Goal: Navigation & Orientation: Find specific page/section

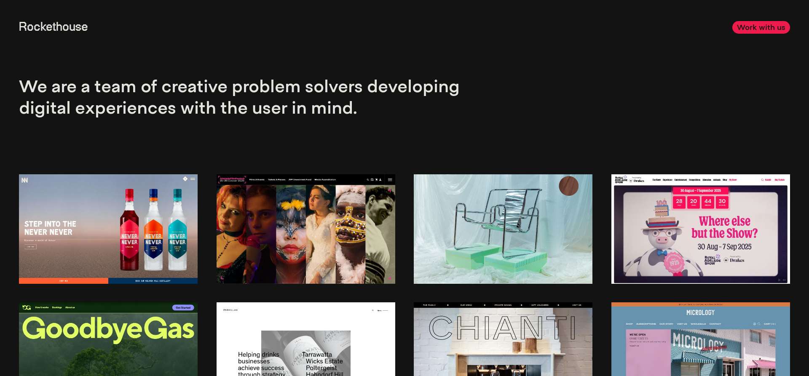
click at [765, 30] on link "Work with us" at bounding box center [762, 27] width 58 height 12
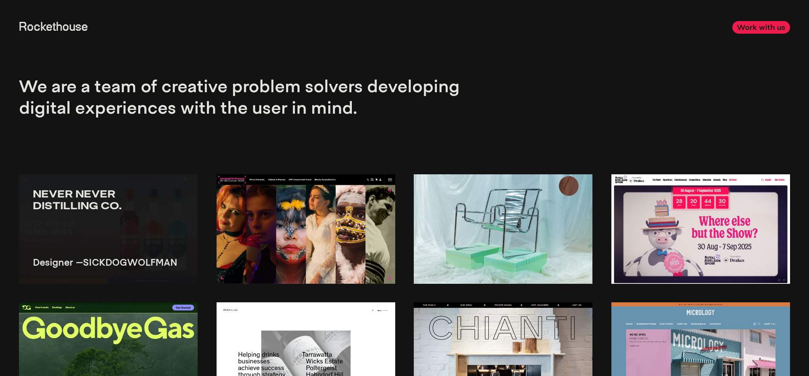
click at [92, 239] on img at bounding box center [108, 229] width 179 height 109
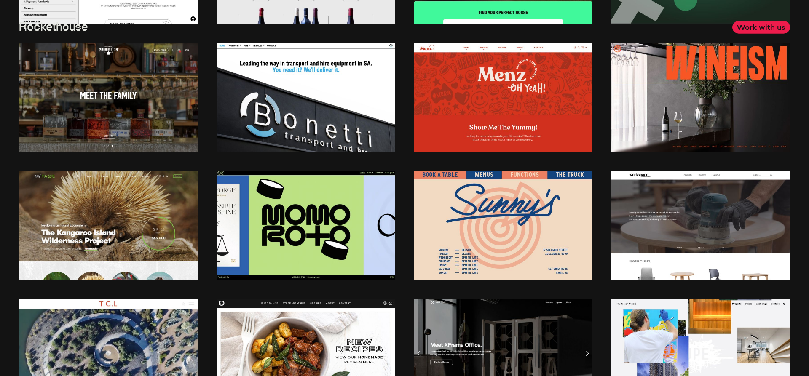
scroll to position [645, 0]
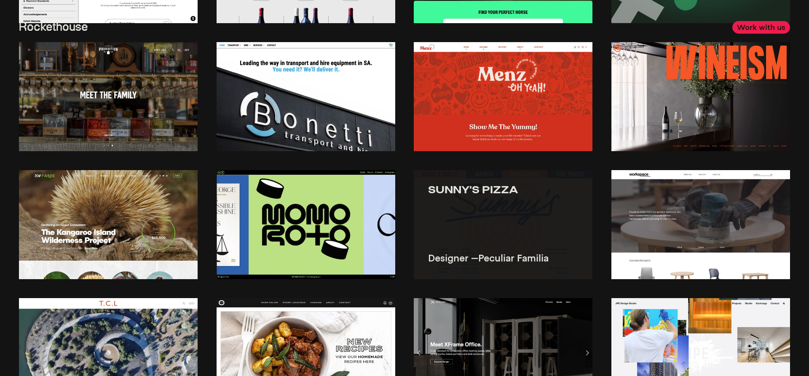
click at [497, 224] on img at bounding box center [503, 224] width 179 height 109
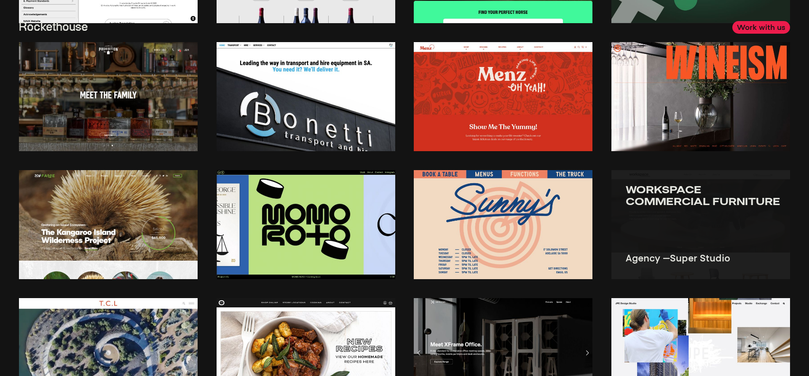
click at [693, 221] on img at bounding box center [701, 224] width 179 height 109
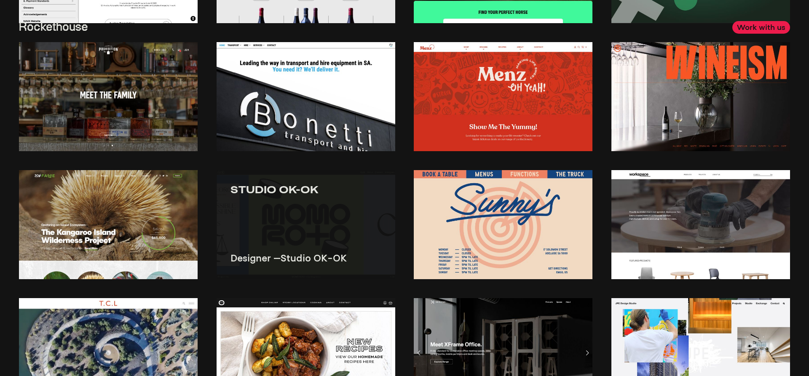
click at [302, 213] on img at bounding box center [306, 224] width 179 height 109
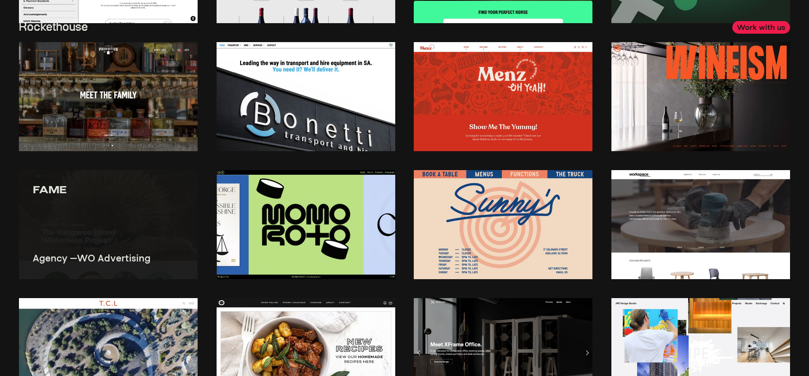
click at [116, 218] on img at bounding box center [108, 224] width 179 height 109
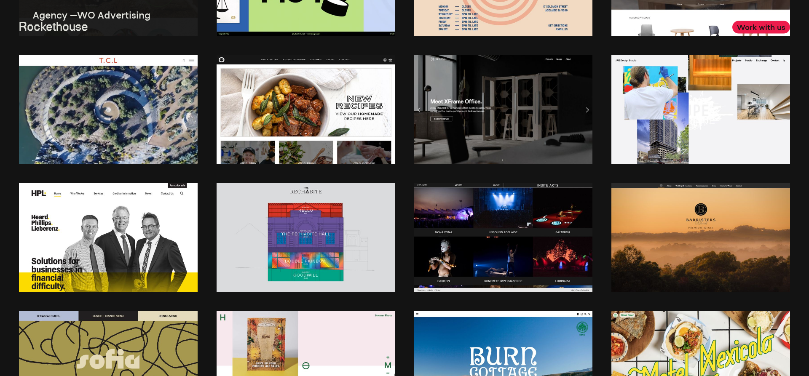
scroll to position [903, 0]
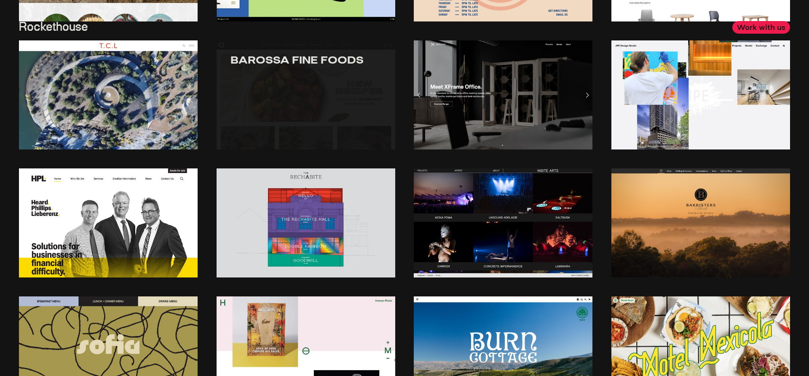
click at [274, 66] on link "Barossa Fine Foods" at bounding box center [306, 61] width 151 height 12
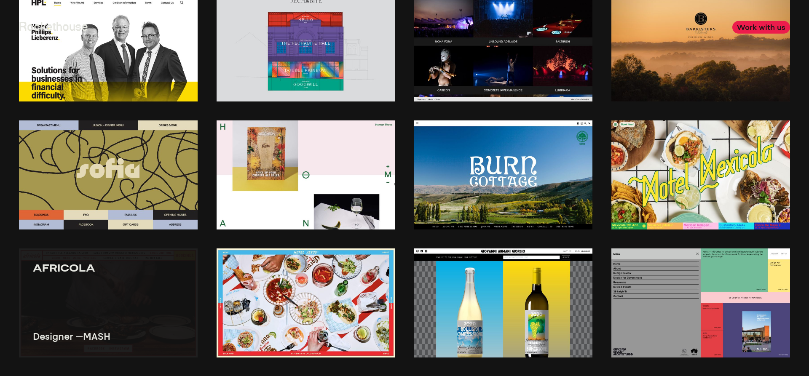
scroll to position [1204, 0]
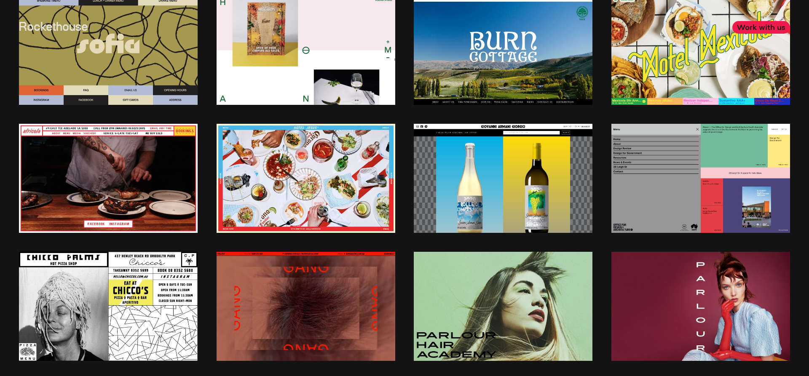
click at [96, 52] on header "Rockethouse Work with us" at bounding box center [404, 27] width 809 height 55
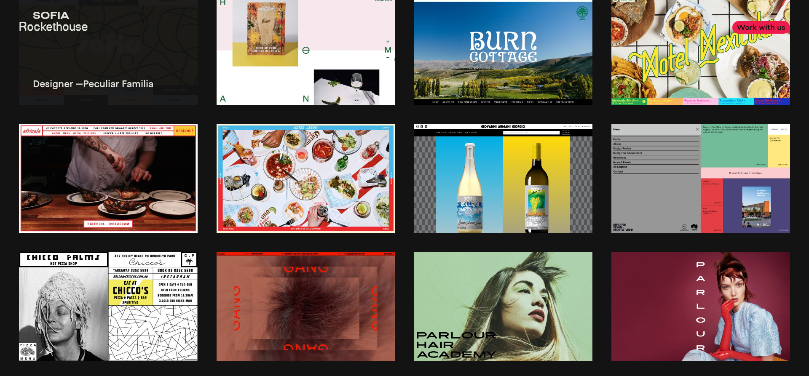
click at [122, 70] on img at bounding box center [108, 50] width 179 height 109
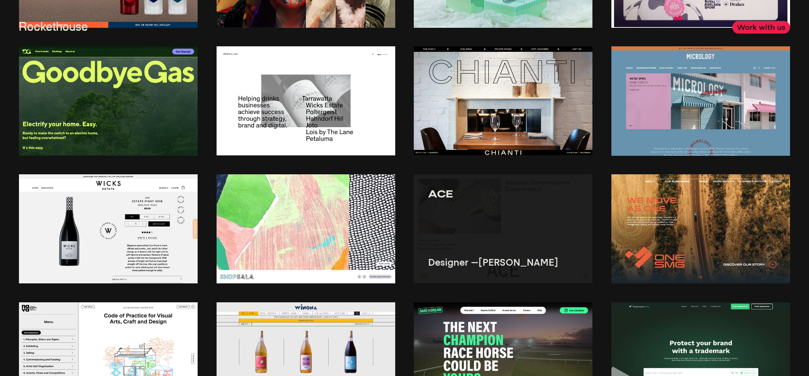
scroll to position [112, 0]
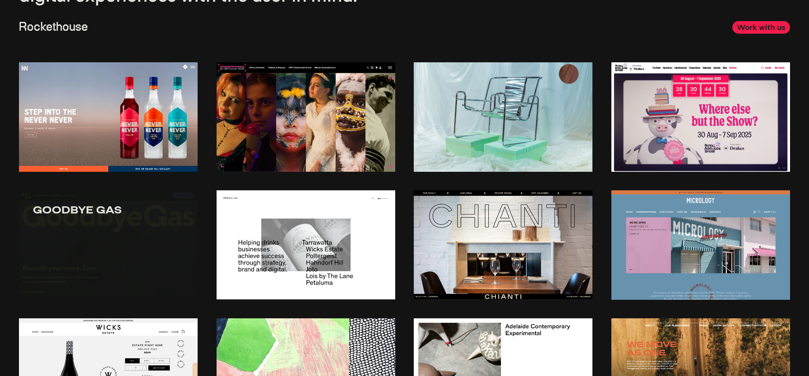
click at [103, 243] on img at bounding box center [108, 245] width 179 height 109
